Goal: Task Accomplishment & Management: Manage account settings

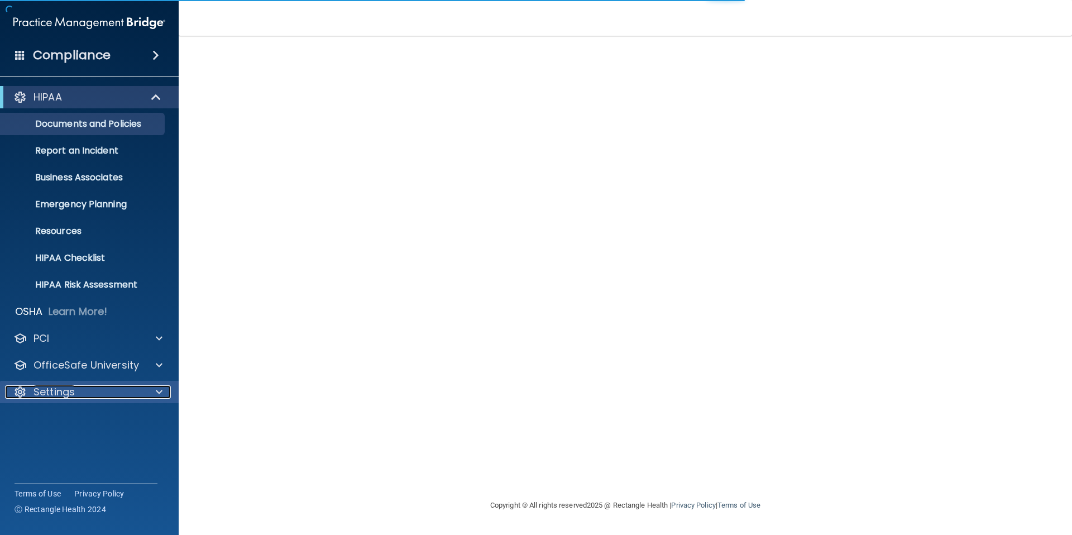
click at [69, 395] on p "Settings" at bounding box center [53, 391] width 41 height 13
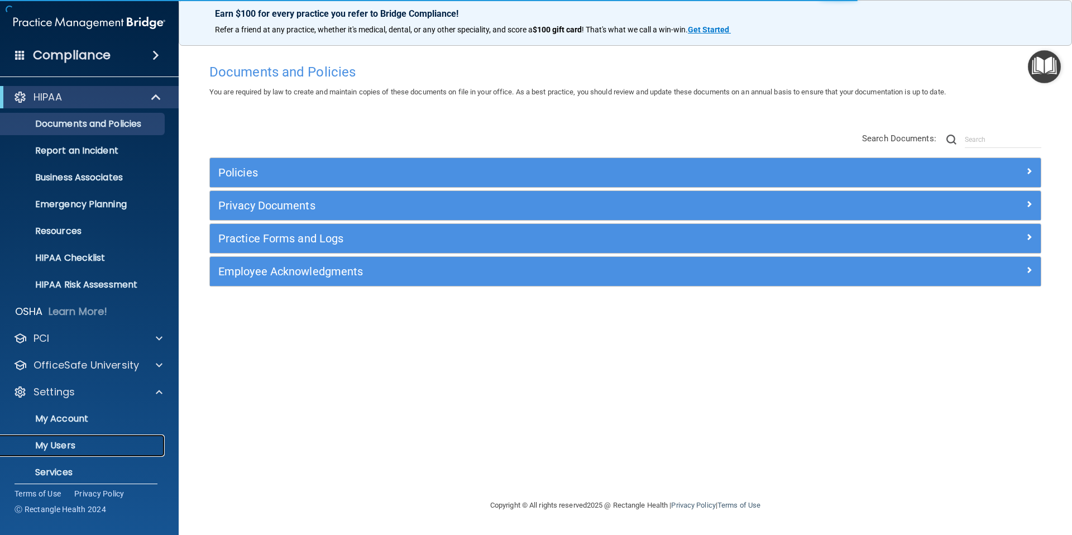
click at [69, 444] on p "My Users" at bounding box center [83, 445] width 152 height 11
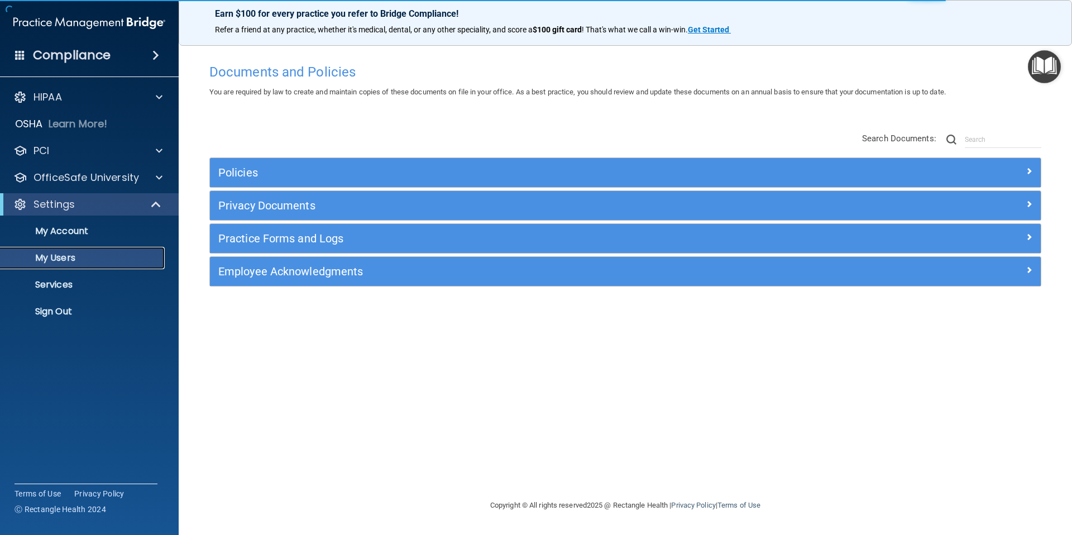
select select "20"
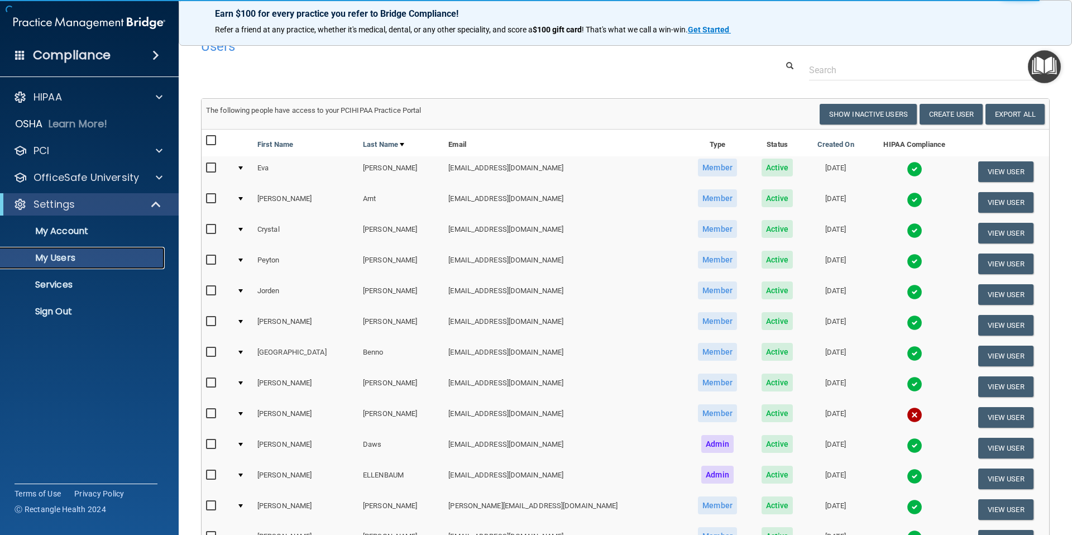
scroll to position [24, 0]
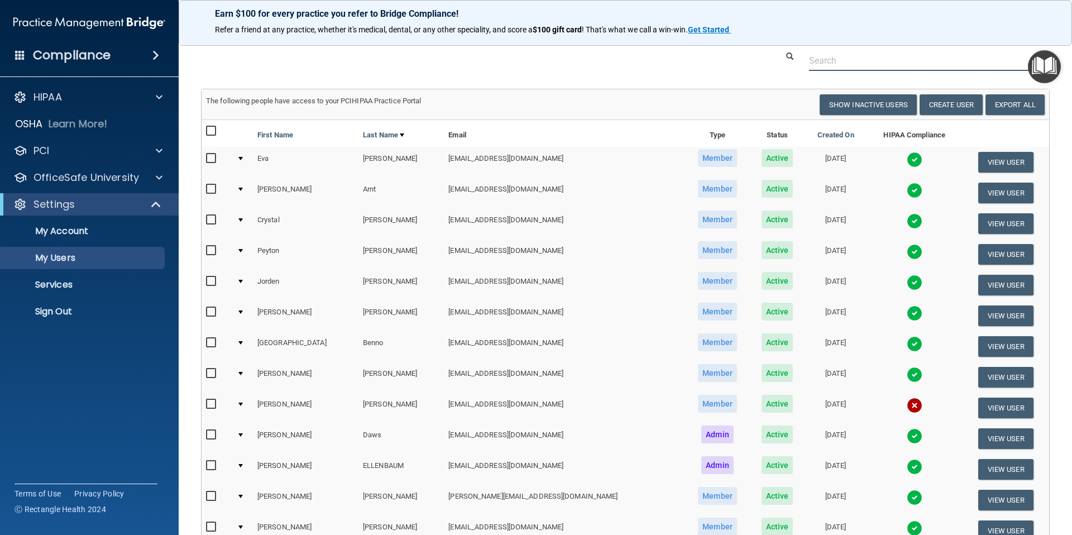
click at [902, 63] on input "text" at bounding box center [925, 60] width 232 height 21
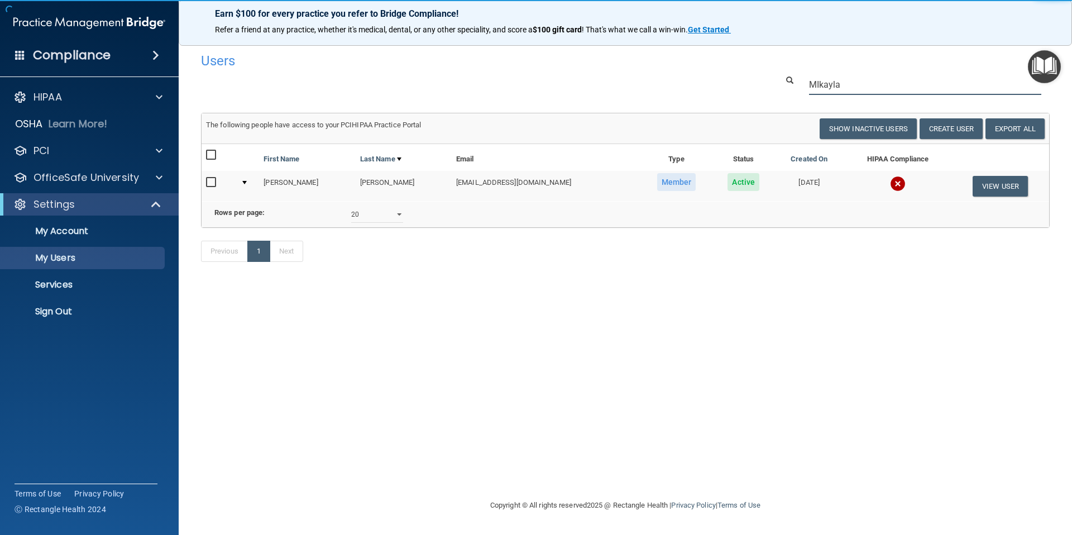
scroll to position [0, 0]
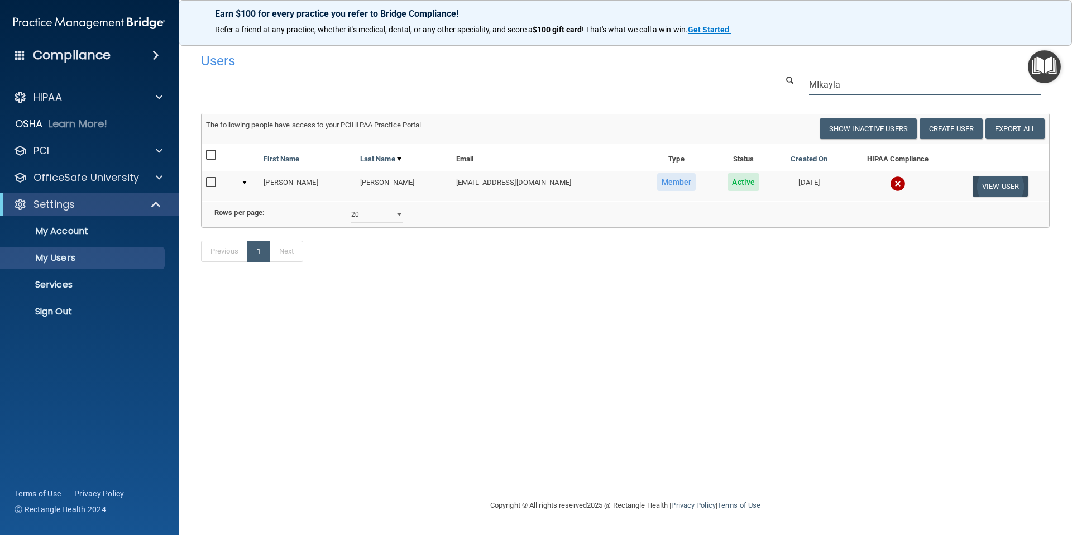
type input "MIkayla"
click at [994, 184] on button "View User" at bounding box center [1000, 186] width 55 height 21
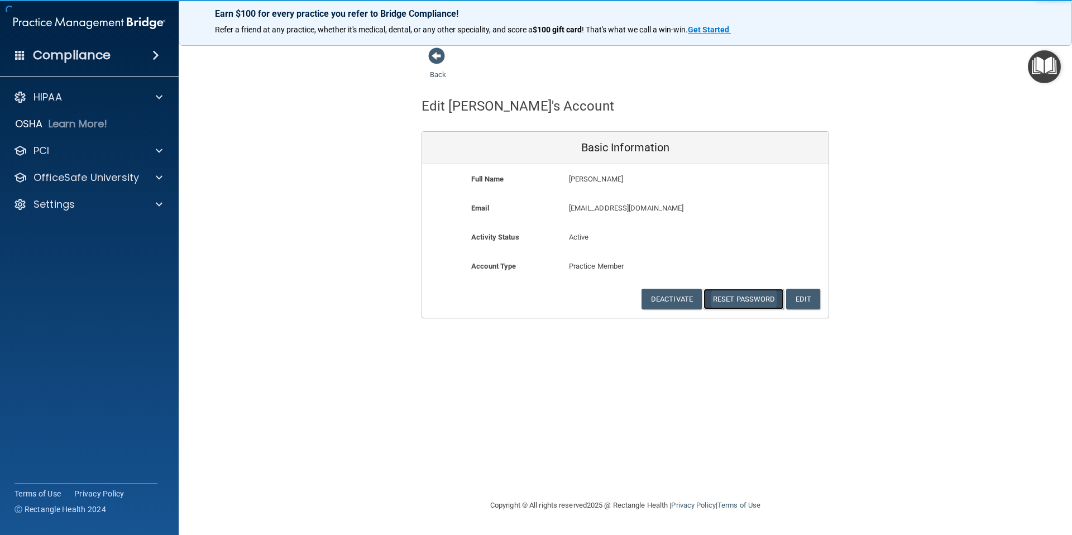
click at [743, 300] on button "Reset Password" at bounding box center [743, 299] width 80 height 21
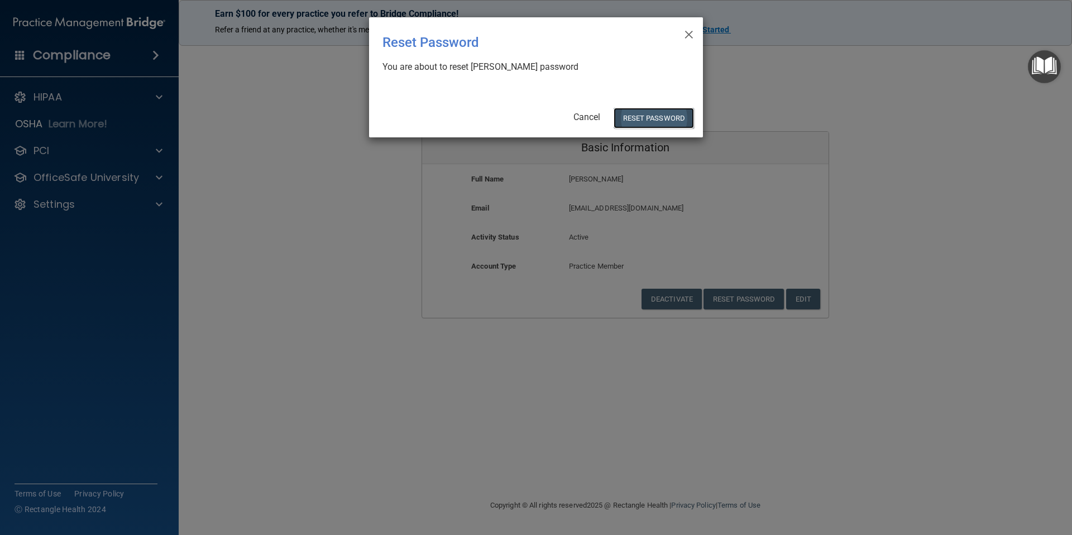
click at [646, 116] on button "Reset Password" at bounding box center [654, 118] width 80 height 21
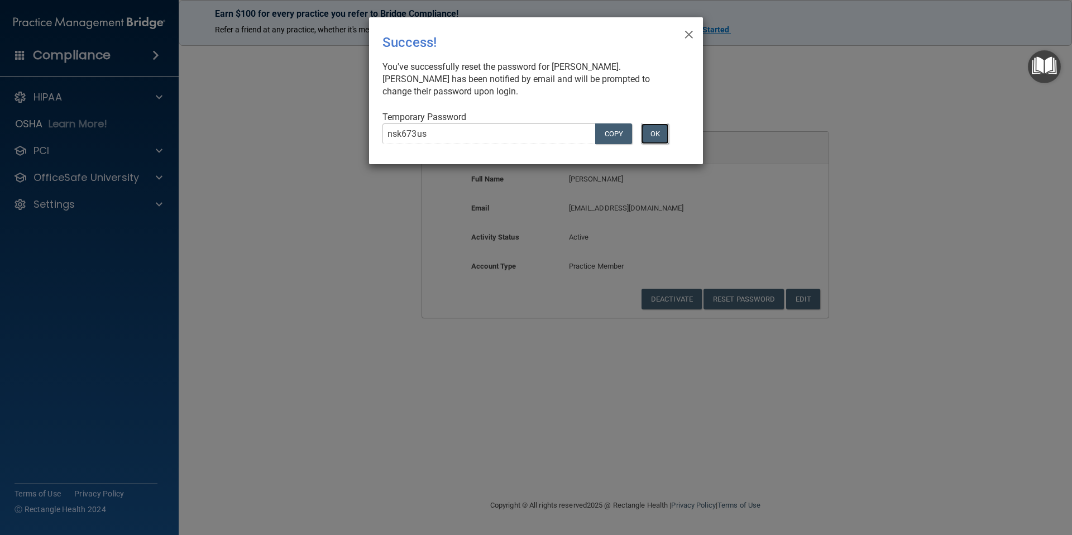
click at [664, 137] on button "OK" at bounding box center [655, 133] width 28 height 21
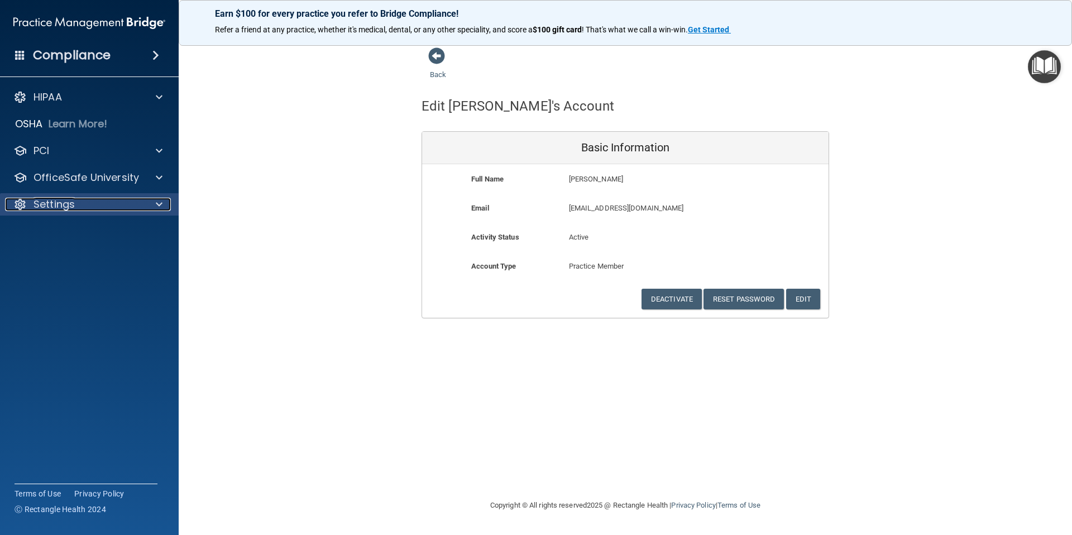
drag, startPoint x: 77, startPoint y: 203, endPoint x: 83, endPoint y: 205, distance: 6.5
click at [78, 204] on div "Settings" at bounding box center [74, 204] width 138 height 13
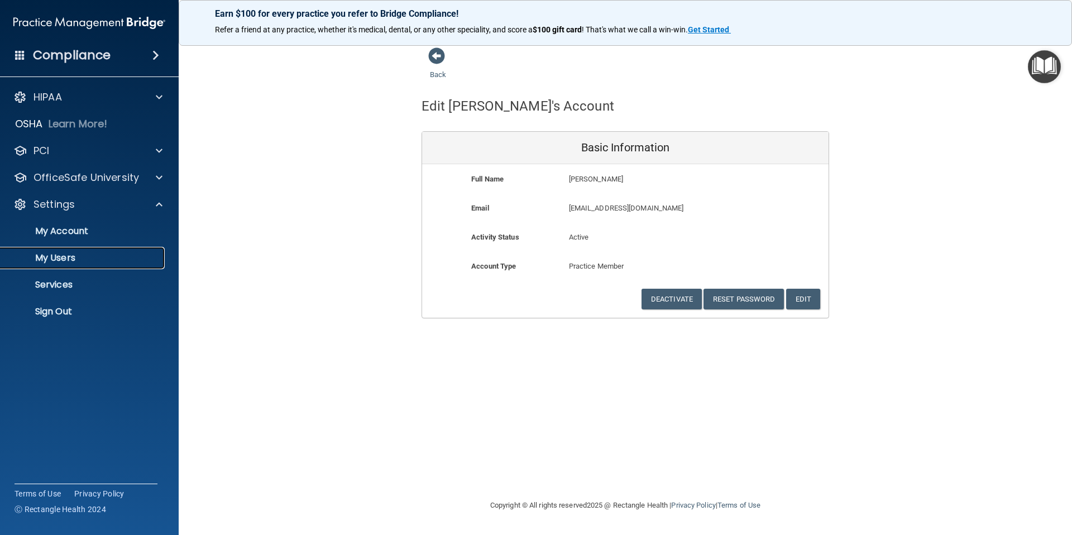
drag, startPoint x: 70, startPoint y: 256, endPoint x: 98, endPoint y: 262, distance: 28.7
click at [70, 256] on p "My Users" at bounding box center [83, 257] width 152 height 11
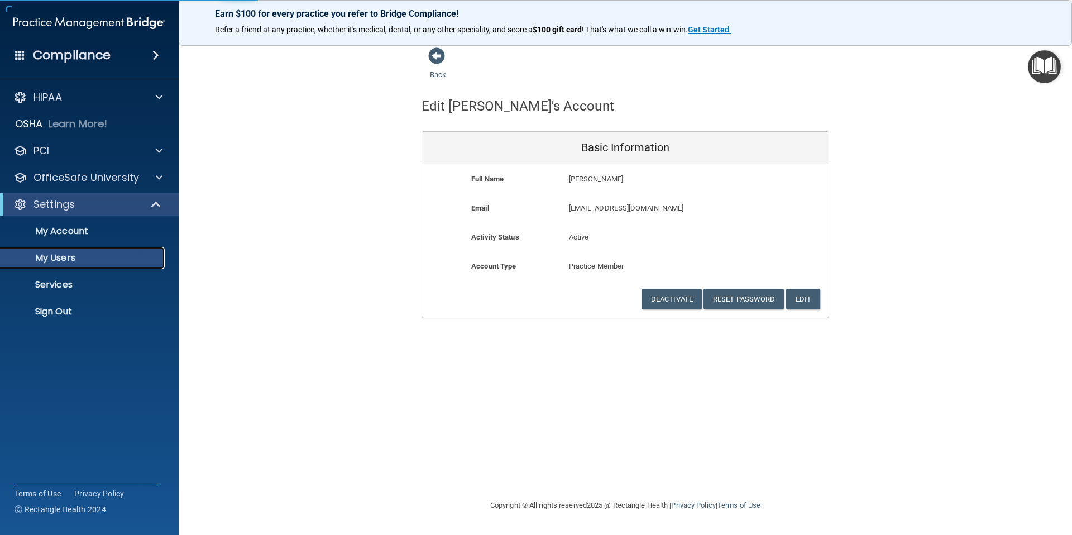
click at [99, 262] on p "My Users" at bounding box center [83, 257] width 152 height 11
select select "20"
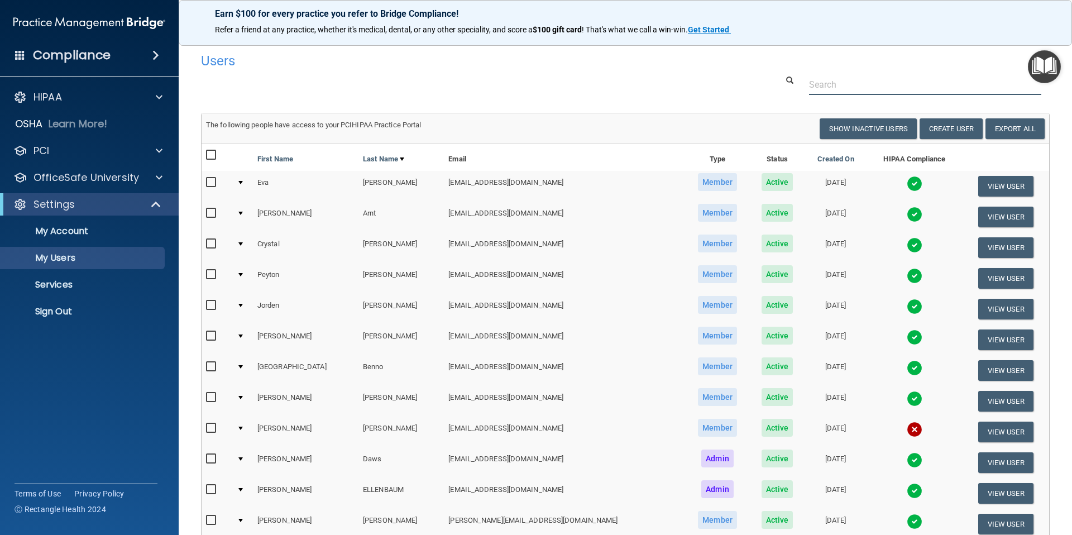
click at [823, 84] on input "text" at bounding box center [925, 84] width 232 height 21
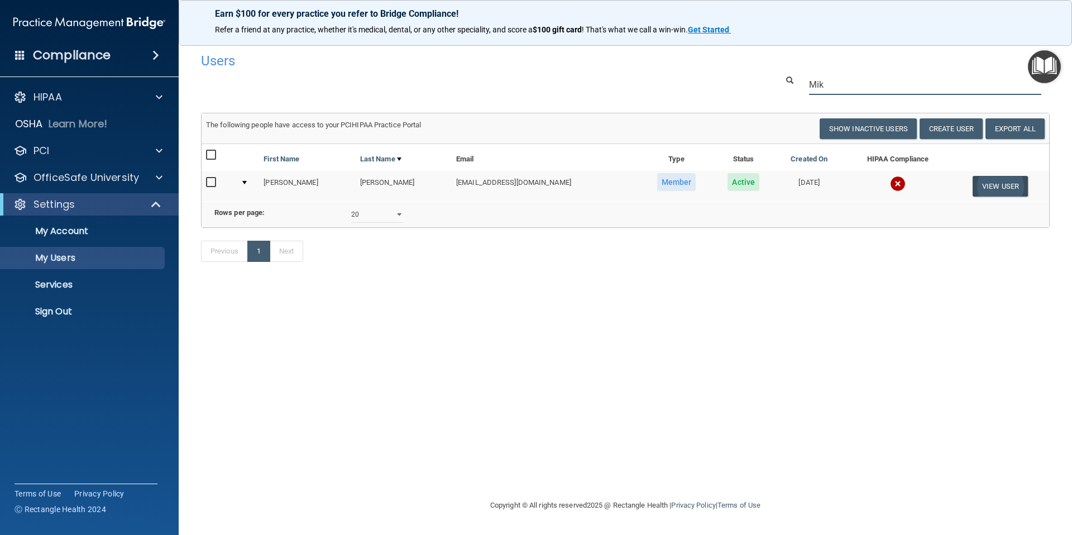
type input "Mik"
click at [987, 191] on button "View User" at bounding box center [1000, 186] width 55 height 21
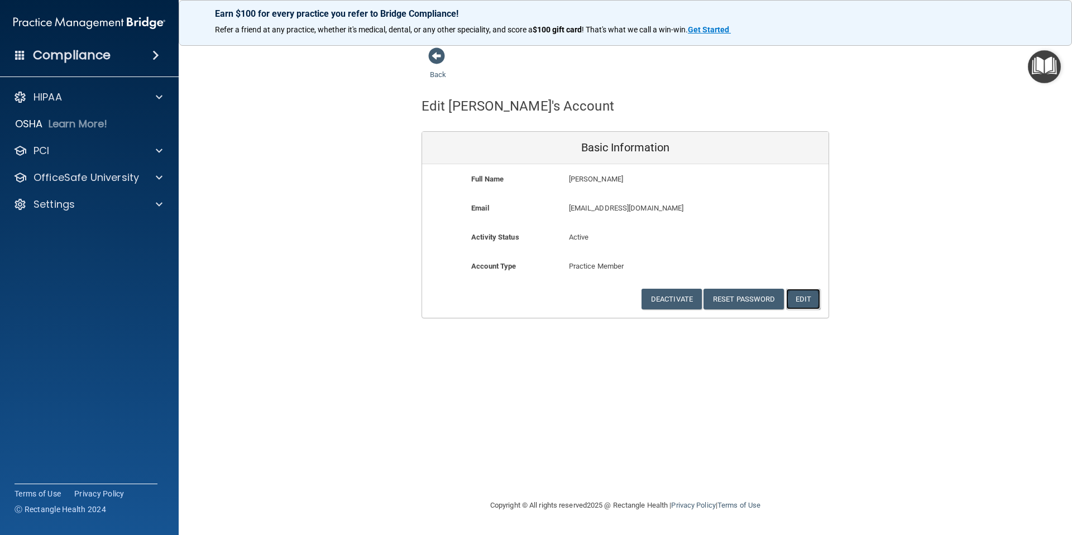
click at [812, 298] on button "Edit" at bounding box center [803, 299] width 34 height 21
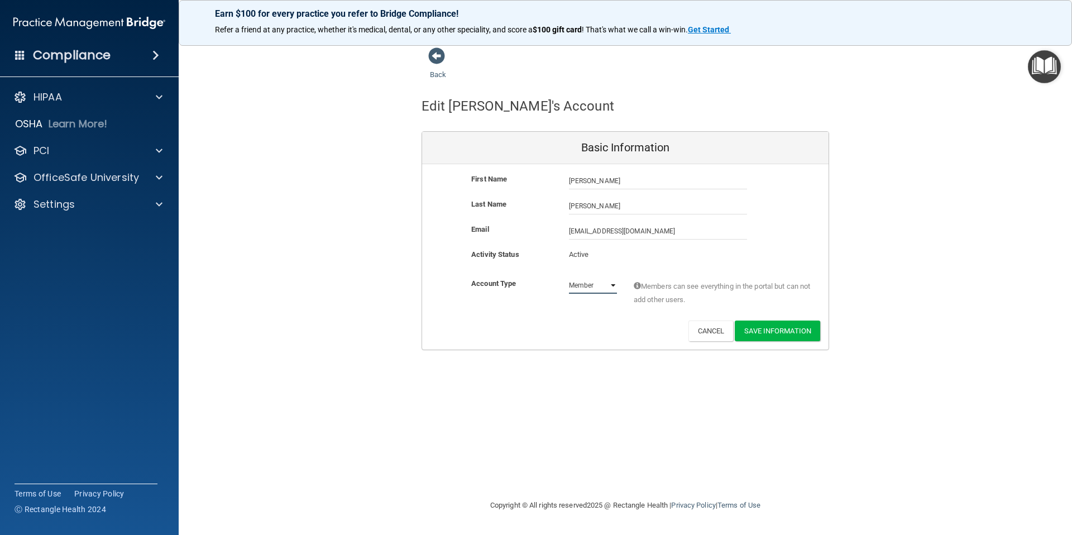
click at [606, 285] on select "Admin Member" at bounding box center [593, 285] width 48 height 17
drag, startPoint x: 801, startPoint y: 332, endPoint x: 844, endPoint y: 332, distance: 42.4
click at [802, 332] on button "Save Information" at bounding box center [777, 330] width 85 height 21
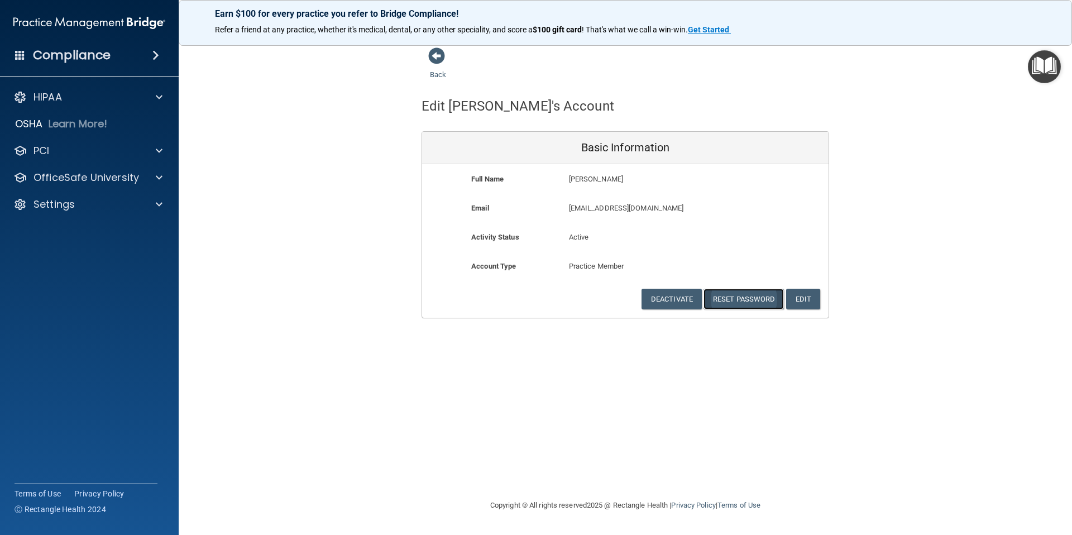
click at [736, 301] on button "Reset Password" at bounding box center [743, 299] width 80 height 21
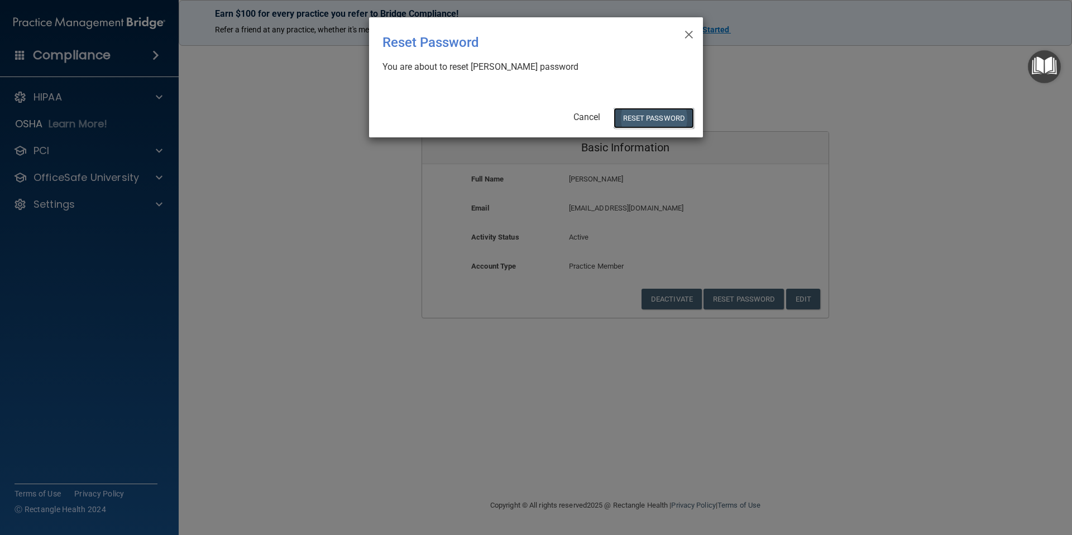
click at [677, 119] on button "Reset Password" at bounding box center [654, 118] width 80 height 21
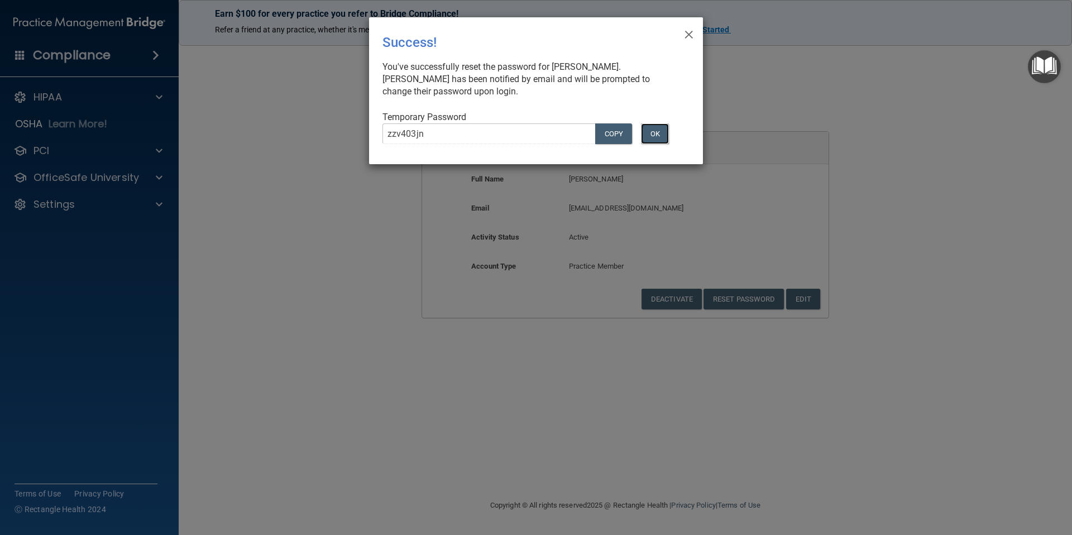
click at [659, 135] on button "OK" at bounding box center [655, 133] width 28 height 21
